Goal: Task Accomplishment & Management: Manage account settings

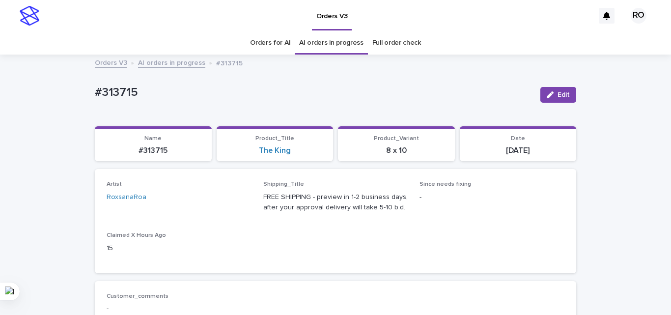
click at [373, 246] on div "Artist [PERSON_NAME] Shipping_Title FREE SHIPPING - preview in 1-2 business day…" at bounding box center [336, 221] width 458 height 80
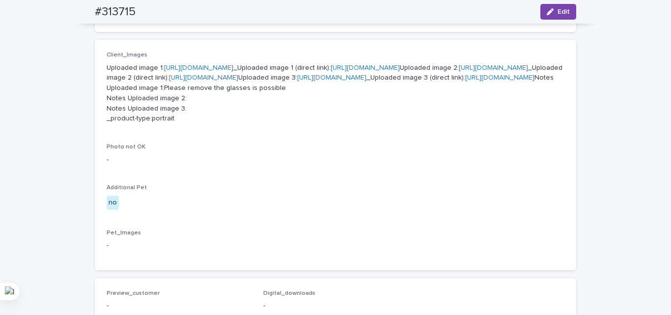
scroll to position [344, 0]
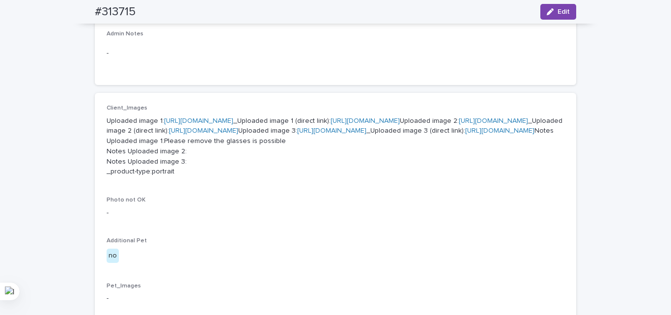
drag, startPoint x: 206, startPoint y: 179, endPoint x: 206, endPoint y: 187, distance: 8.4
click at [103, 9] on h2 "#313715" at bounding box center [115, 12] width 41 height 14
copy div "#313715 Edit"
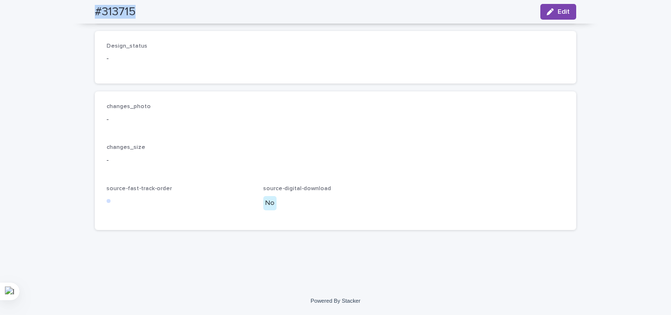
scroll to position [837, 0]
copy div "#313715 Edit"
click at [403, 161] on p "-" at bounding box center [336, 160] width 458 height 10
click at [548, 16] on button "Edit" at bounding box center [558, 12] width 36 height 16
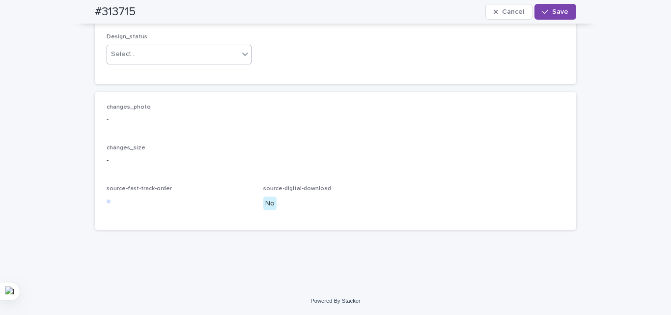
click at [137, 58] on input "text" at bounding box center [137, 54] width 1 height 8
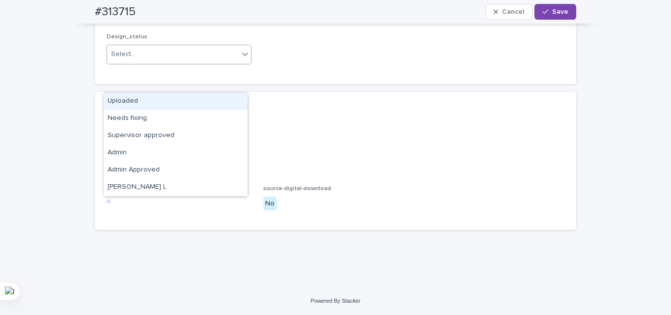
click at [127, 108] on div "Uploaded" at bounding box center [176, 101] width 144 height 17
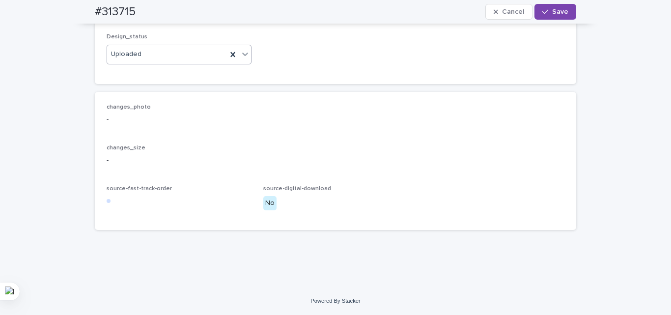
scroll to position [788, 0]
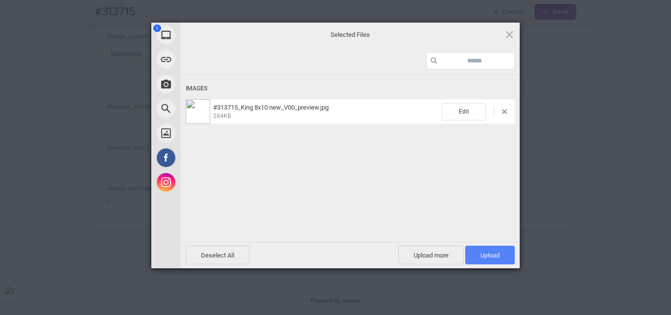
click at [491, 255] on span "Upload 1" at bounding box center [489, 254] width 19 height 7
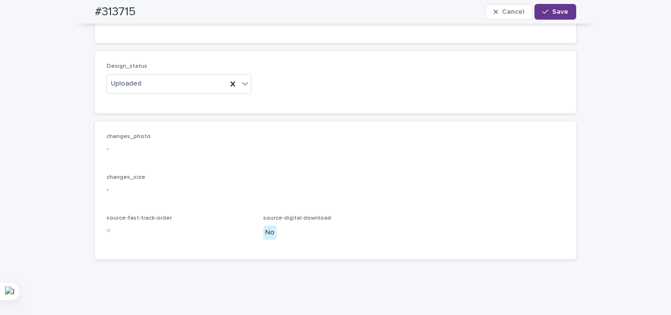
click at [563, 13] on span "Save" at bounding box center [560, 11] width 16 height 7
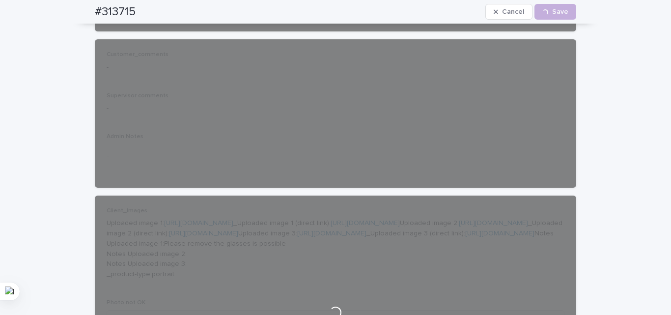
scroll to position [100, 0]
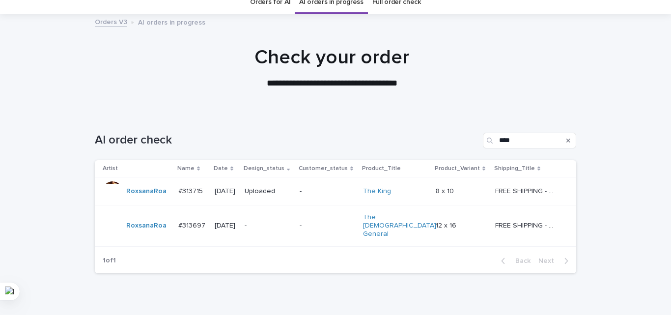
scroll to position [71, 0]
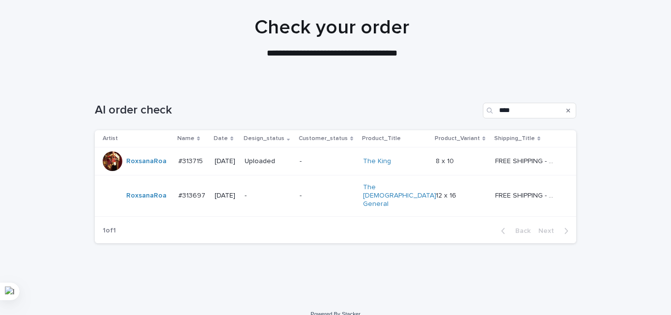
click at [275, 190] on div "-" at bounding box center [268, 195] width 47 height 10
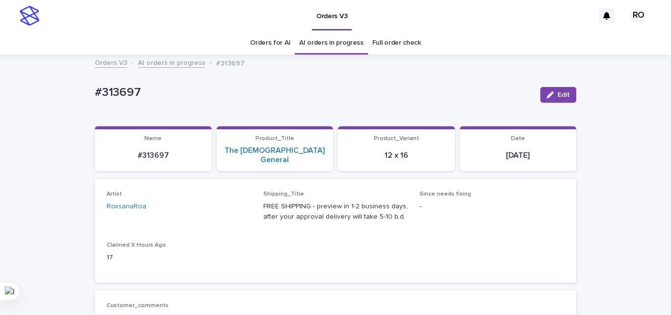
drag, startPoint x: 306, startPoint y: 228, endPoint x: 295, endPoint y: 230, distance: 11.5
click at [306, 229] on div "Artist [PERSON_NAME] Shipping_Title FREE SHIPPING - preview in 1-2 business day…" at bounding box center [336, 231] width 458 height 80
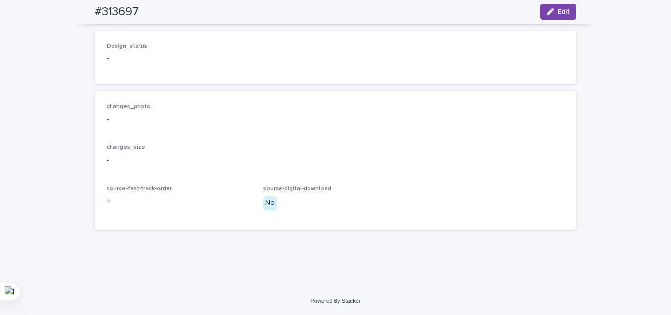
scroll to position [724, 0]
click at [120, 10] on h2 "#313697" at bounding box center [117, 12] width 44 height 14
copy div "#313697 Edit"
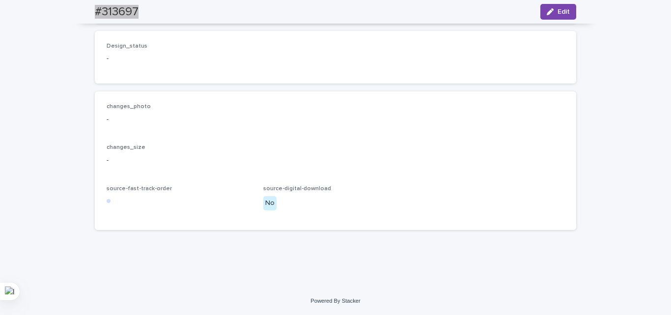
scroll to position [705, 0]
click at [561, 11] on span "Edit" at bounding box center [563, 11] width 12 height 7
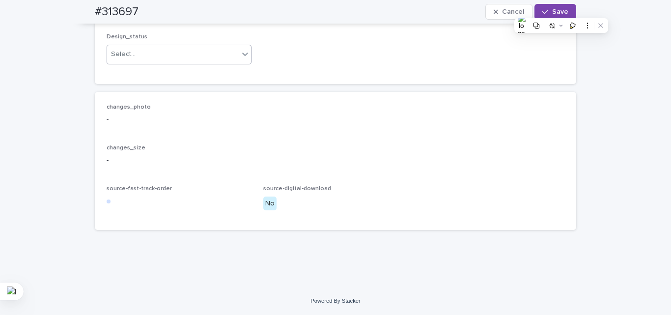
click at [148, 62] on div "Select..." at bounding box center [173, 54] width 132 height 16
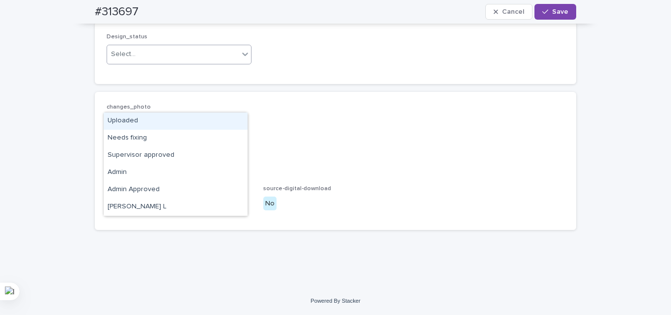
click at [150, 122] on div "Uploaded" at bounding box center [176, 120] width 144 height 17
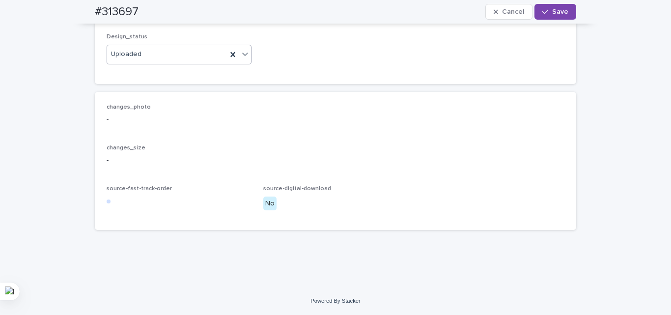
click at [187, 133] on div "changes_photo -" at bounding box center [336, 118] width 458 height 29
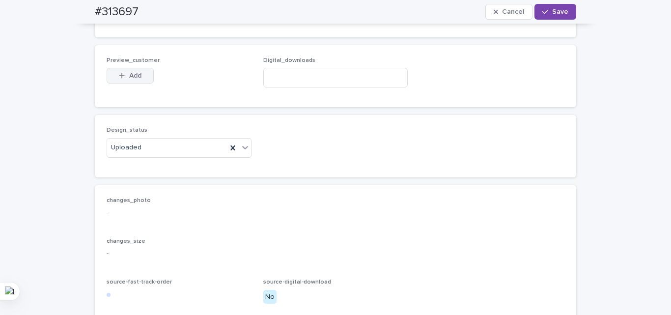
scroll to position [607, 0]
click at [131, 80] on span "Add" at bounding box center [135, 76] width 12 height 7
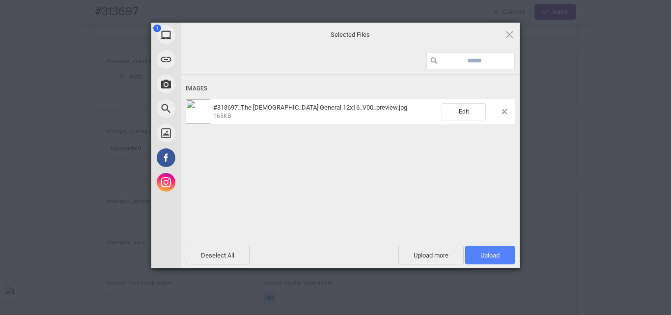
click at [499, 248] on span "Upload 1" at bounding box center [490, 255] width 50 height 19
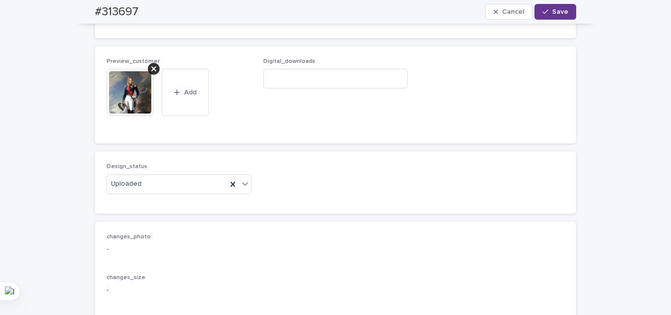
click at [554, 9] on span "Save" at bounding box center [560, 11] width 16 height 7
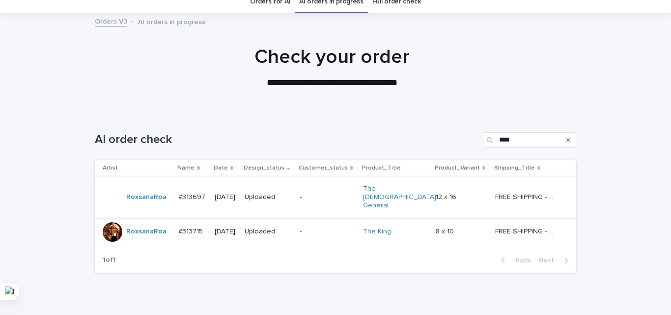
scroll to position [71, 0]
